Goal: Task Accomplishment & Management: Use online tool/utility

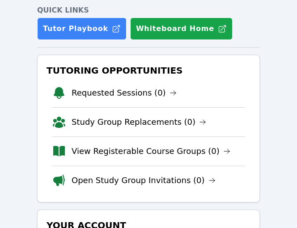
scroll to position [239, 0]
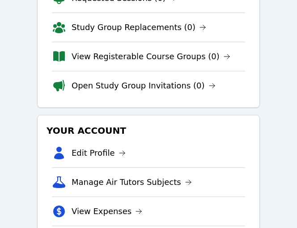
scroll to position [119, 0]
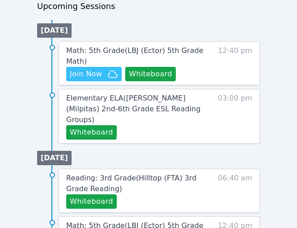
scroll to position [478, 0]
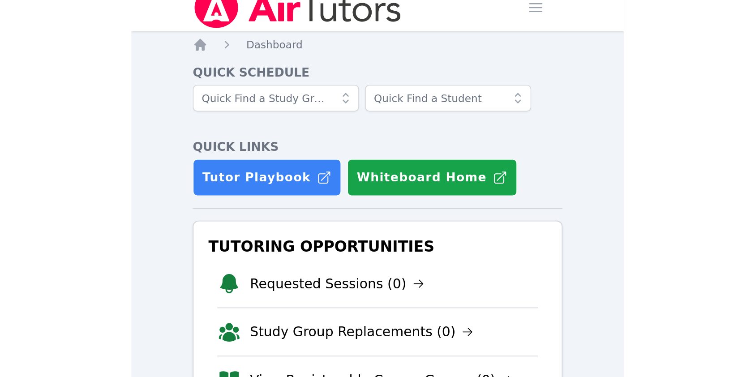
scroll to position [239, 0]
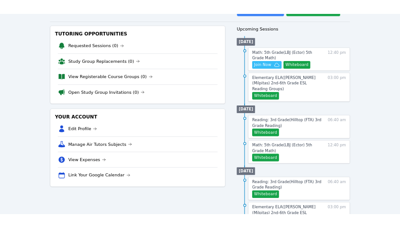
scroll to position [60, 0]
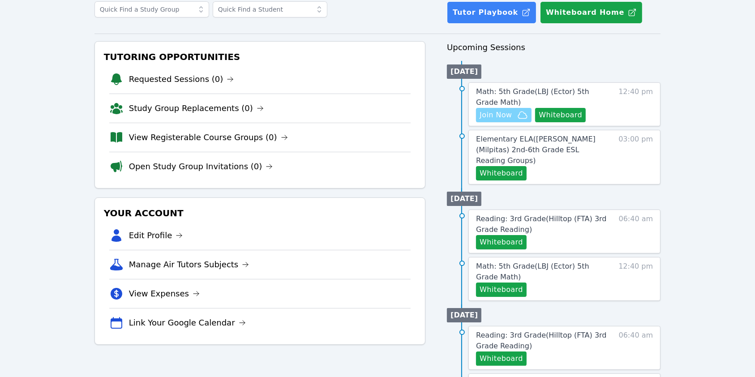
click at [505, 113] on span "Join Now" at bounding box center [496, 115] width 32 height 11
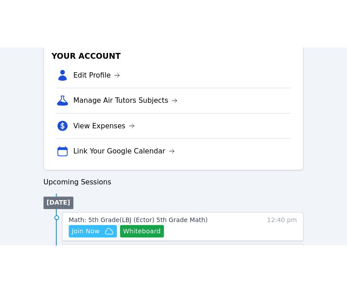
scroll to position [358, 0]
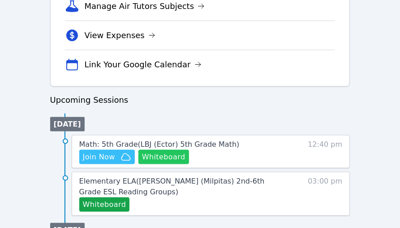
click at [173, 159] on button "Whiteboard" at bounding box center [163, 157] width 51 height 14
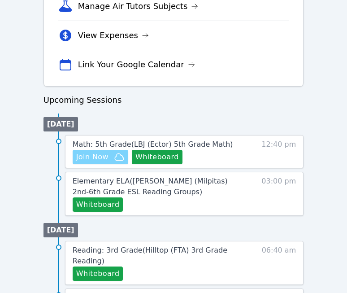
click at [104, 154] on span "Join Now" at bounding box center [92, 156] width 32 height 11
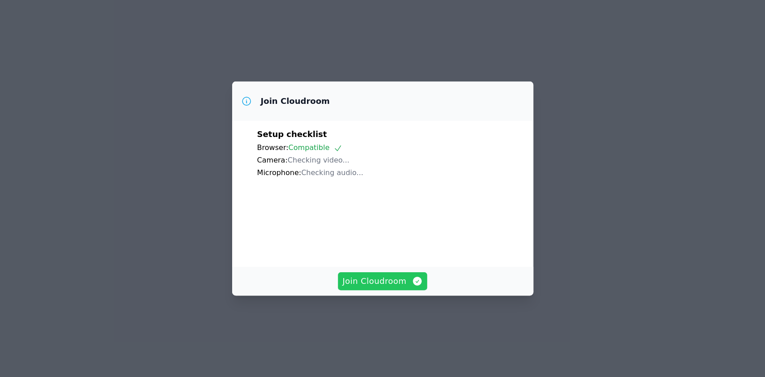
click at [383, 288] on span "Join Cloudroom" at bounding box center [382, 281] width 80 height 13
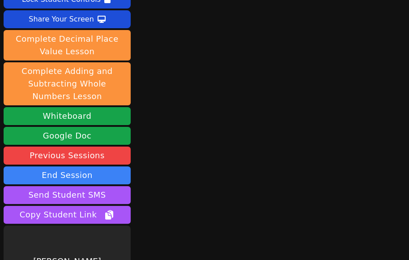
scroll to position [107, 0]
